Goal: Find specific page/section: Find specific page/section

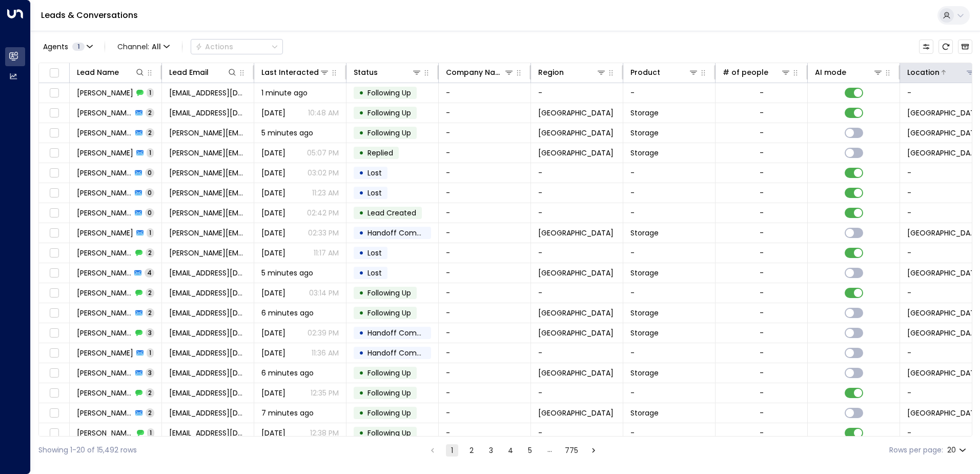
click at [967, 71] on icon at bounding box center [971, 72] width 8 height 8
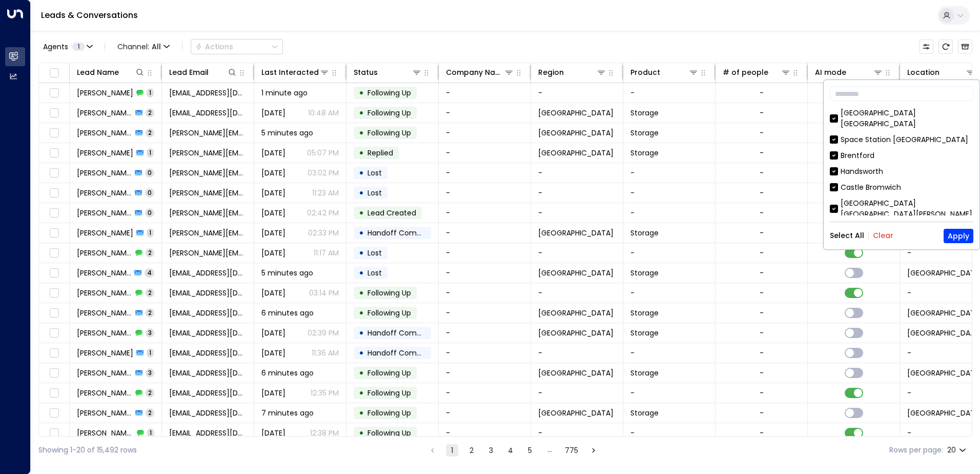
click at [881, 235] on button "Clear" at bounding box center [883, 235] width 21 height 8
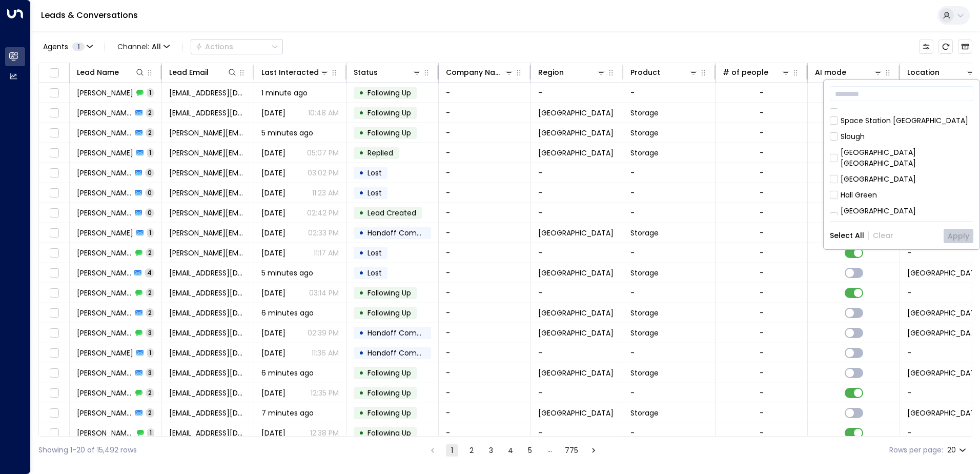
scroll to position [513, 0]
click at [856, 173] on div "[GEOGRAPHIC_DATA]" at bounding box center [878, 178] width 75 height 11
click at [953, 231] on button "Apply" at bounding box center [959, 236] width 30 height 14
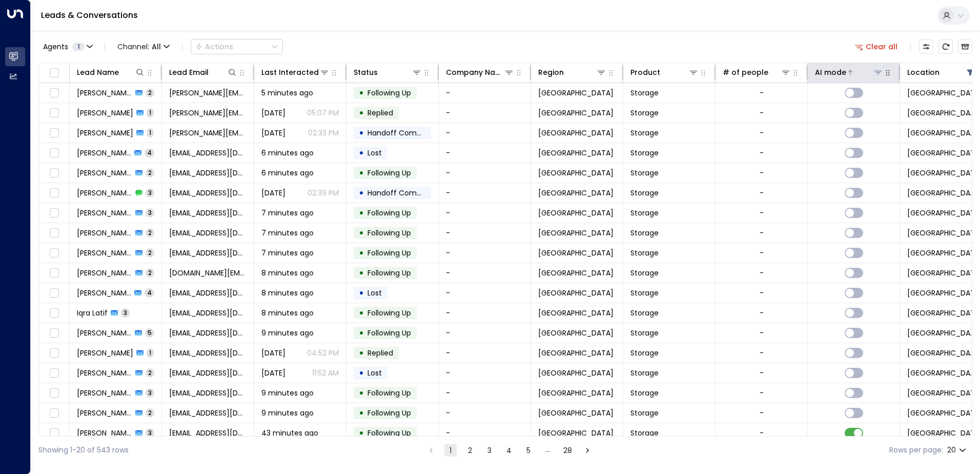
click at [880, 73] on icon at bounding box center [878, 73] width 7 height 4
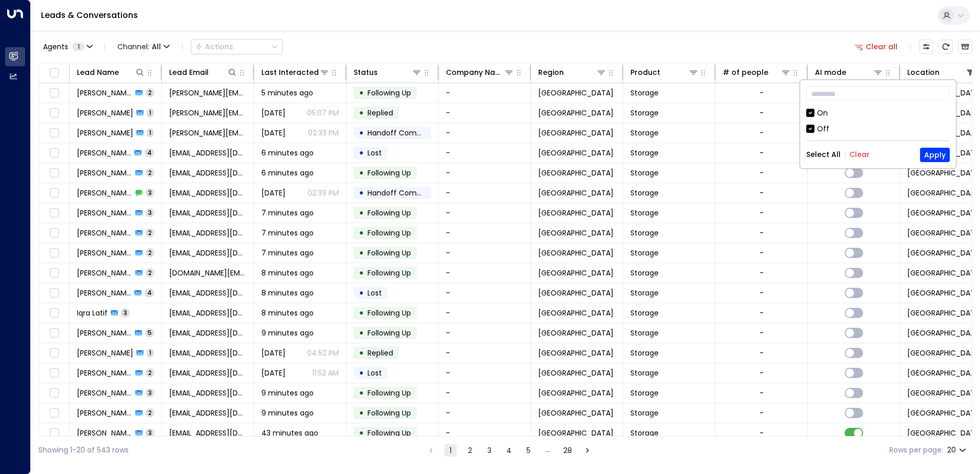
click at [826, 125] on div "Off" at bounding box center [823, 129] width 12 height 11
click at [925, 152] on button "Apply" at bounding box center [935, 155] width 30 height 14
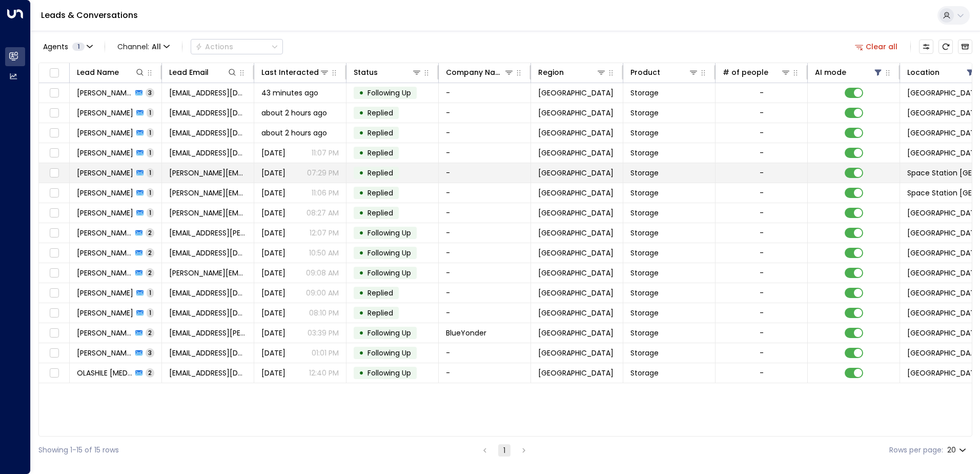
click at [852, 167] on td at bounding box center [854, 172] width 92 height 19
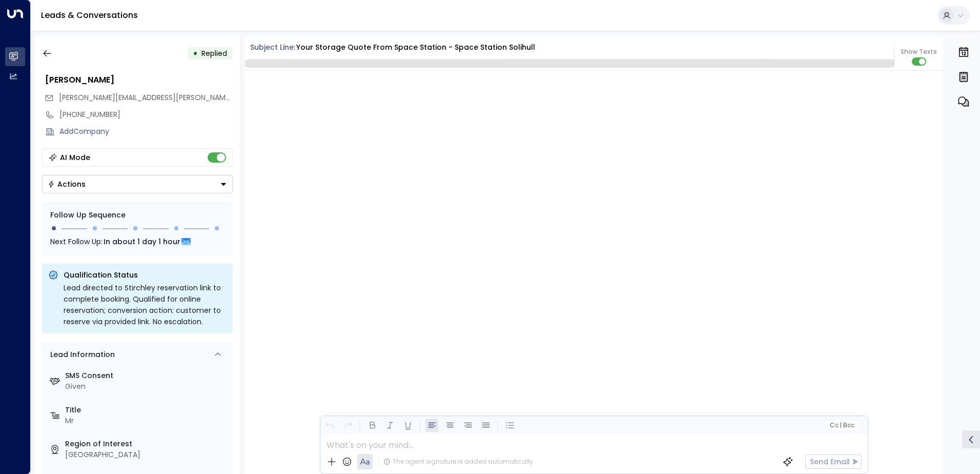
scroll to position [1288, 0]
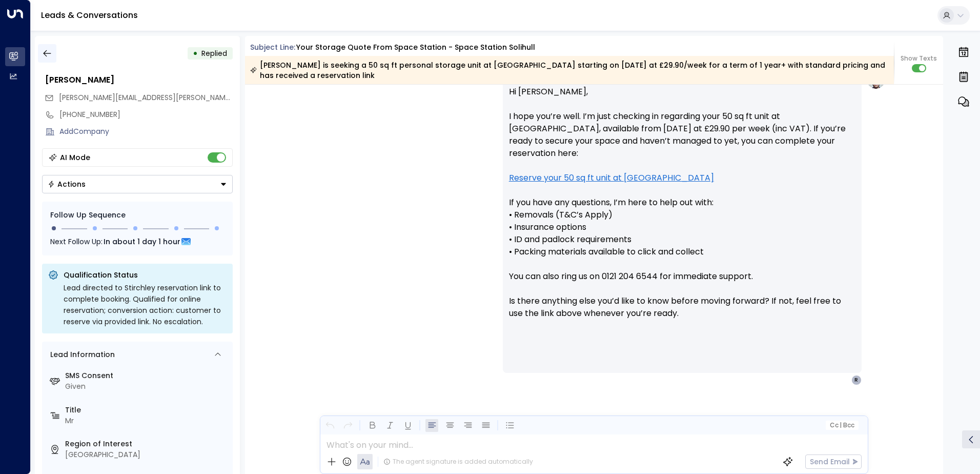
click at [49, 49] on icon "button" at bounding box center [47, 53] width 10 height 10
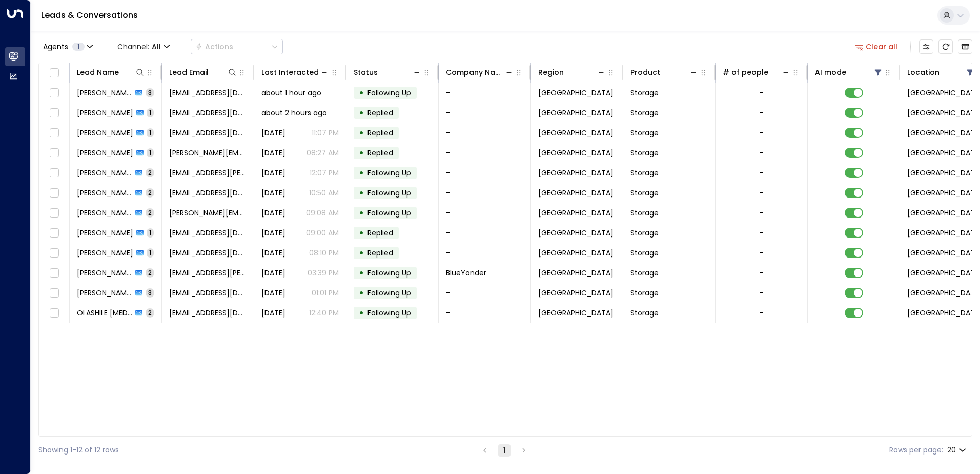
click at [313, 406] on div "Lead Name Lead Email Last Interacted Status Company Name Region Product # of pe…" at bounding box center [505, 250] width 934 height 374
